Goal: Navigation & Orientation: Find specific page/section

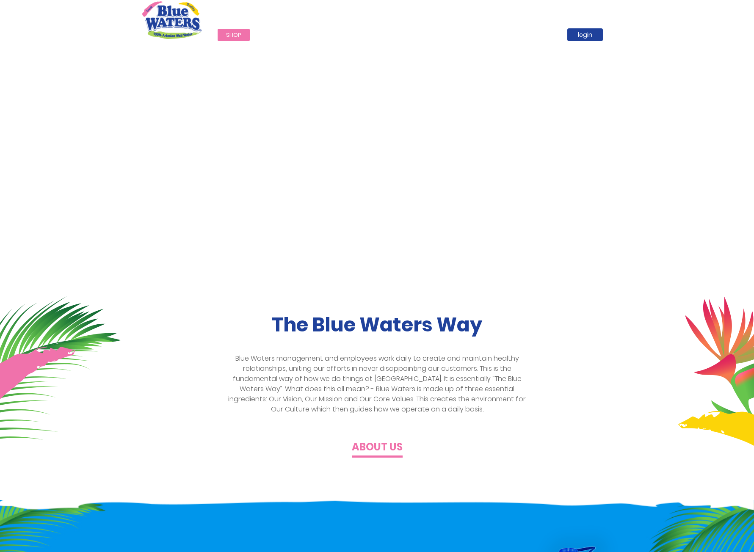
click at [235, 28] on div "Call Now : [PHONE_NUMBER]" at bounding box center [413, 14] width 398 height 29
click at [234, 40] on link "Shop" at bounding box center [234, 35] width 32 height 12
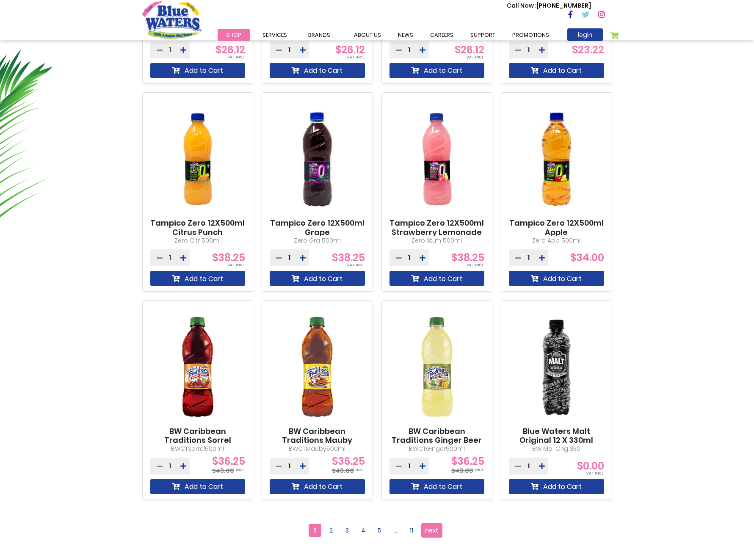
scroll to position [381, 0]
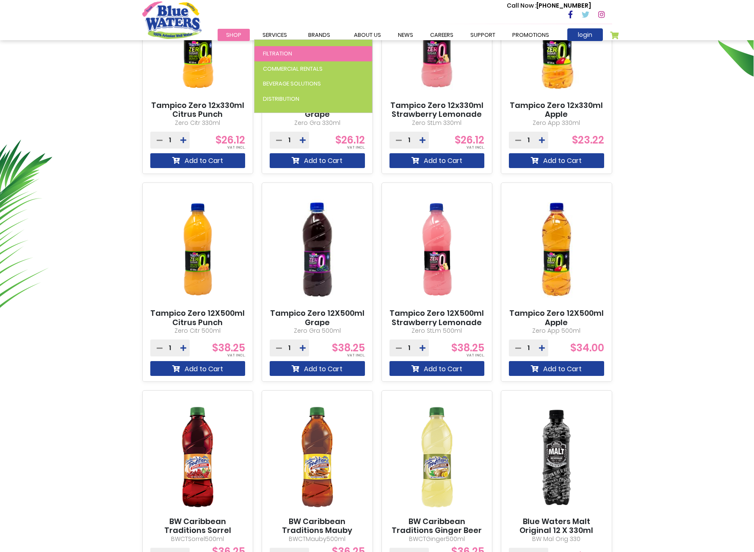
click at [281, 58] on link "Filtration" at bounding box center [313, 53] width 118 height 15
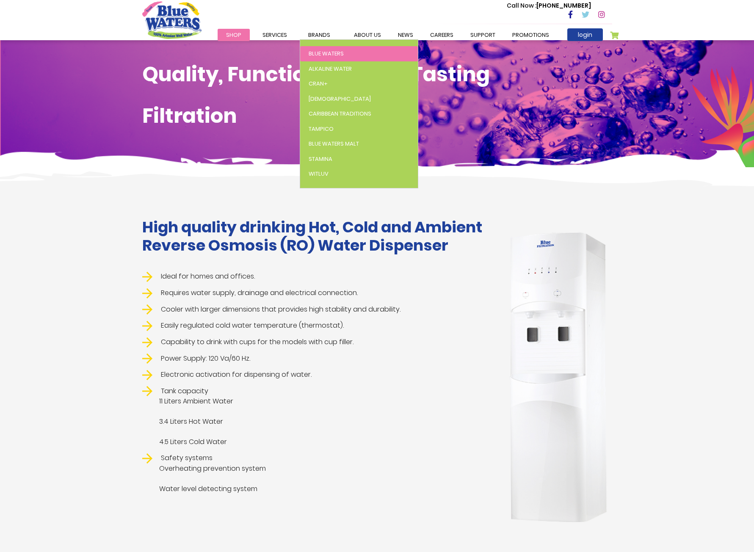
click at [318, 52] on span "Blue Waters" at bounding box center [326, 54] width 35 height 8
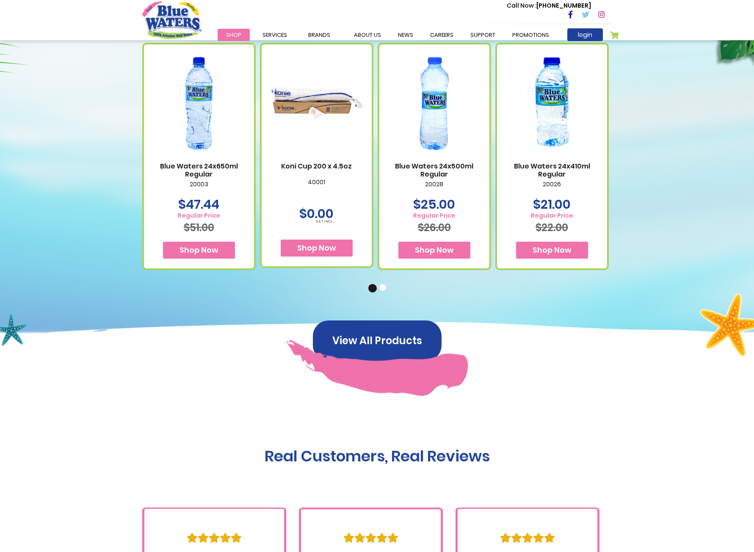
scroll to position [508, 0]
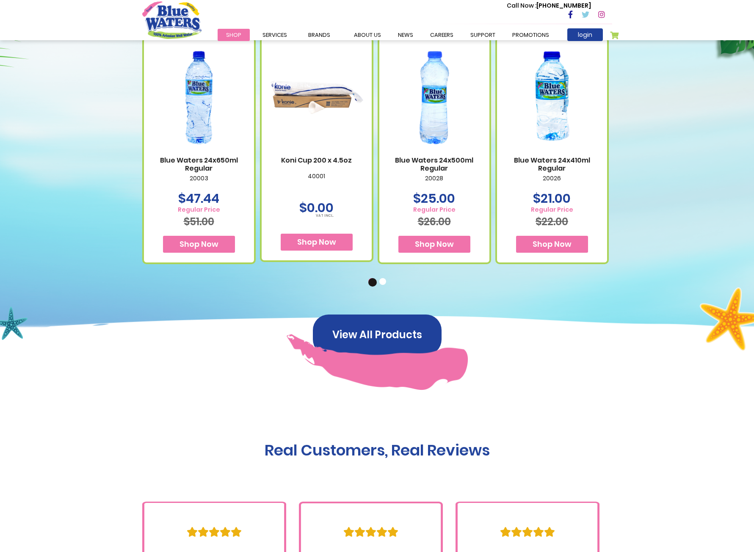
click at [384, 280] on button "2" at bounding box center [383, 282] width 8 height 8
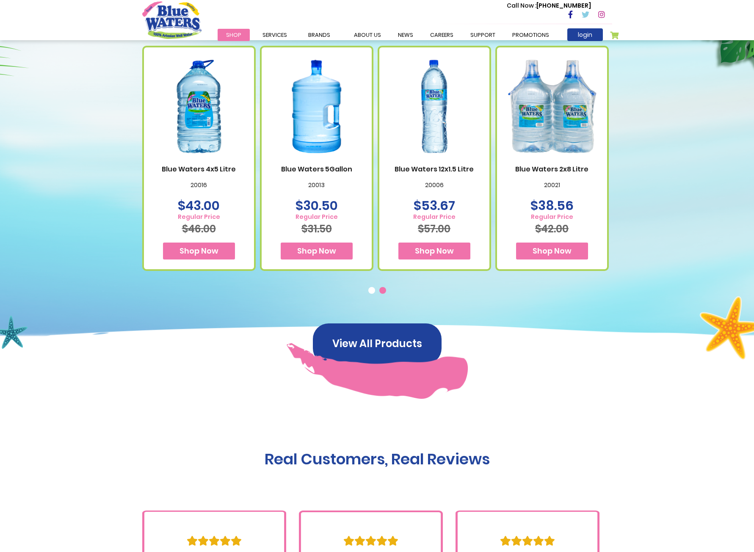
scroll to position [423, 0]
